Goal: Browse casually: Explore the website without a specific task or goal

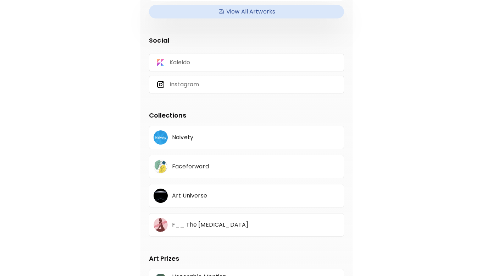
scroll to position [53, 0]
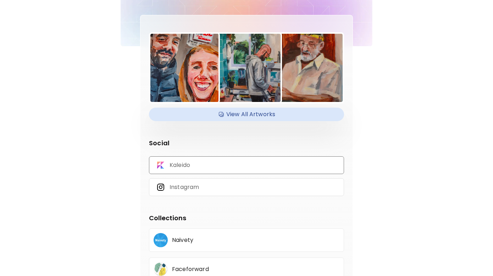
click at [195, 170] on div "Kaleido" at bounding box center [246, 165] width 195 height 18
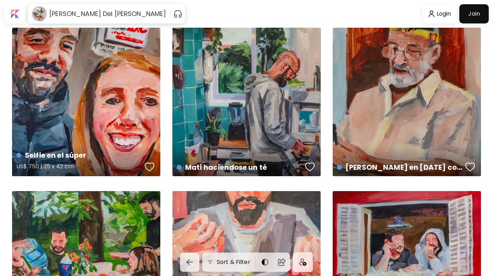
click at [113, 87] on div "Selfie en el súper US$ 750 | 25 x 42 cm" at bounding box center [86, 102] width 148 height 148
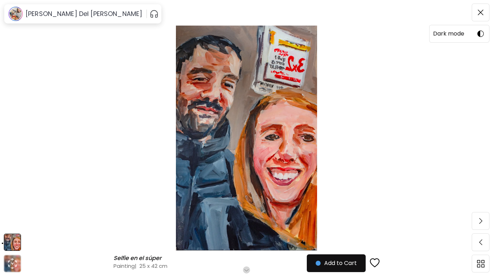
click at [483, 32] on img at bounding box center [480, 34] width 6 height 6
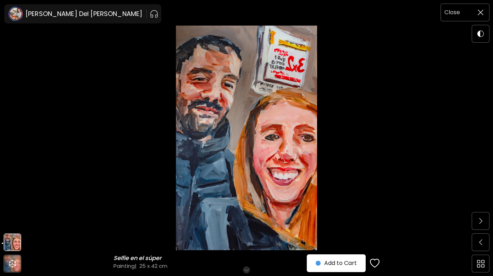
click at [476, 13] on span at bounding box center [480, 12] width 15 height 15
